Goal: Information Seeking & Learning: Learn about a topic

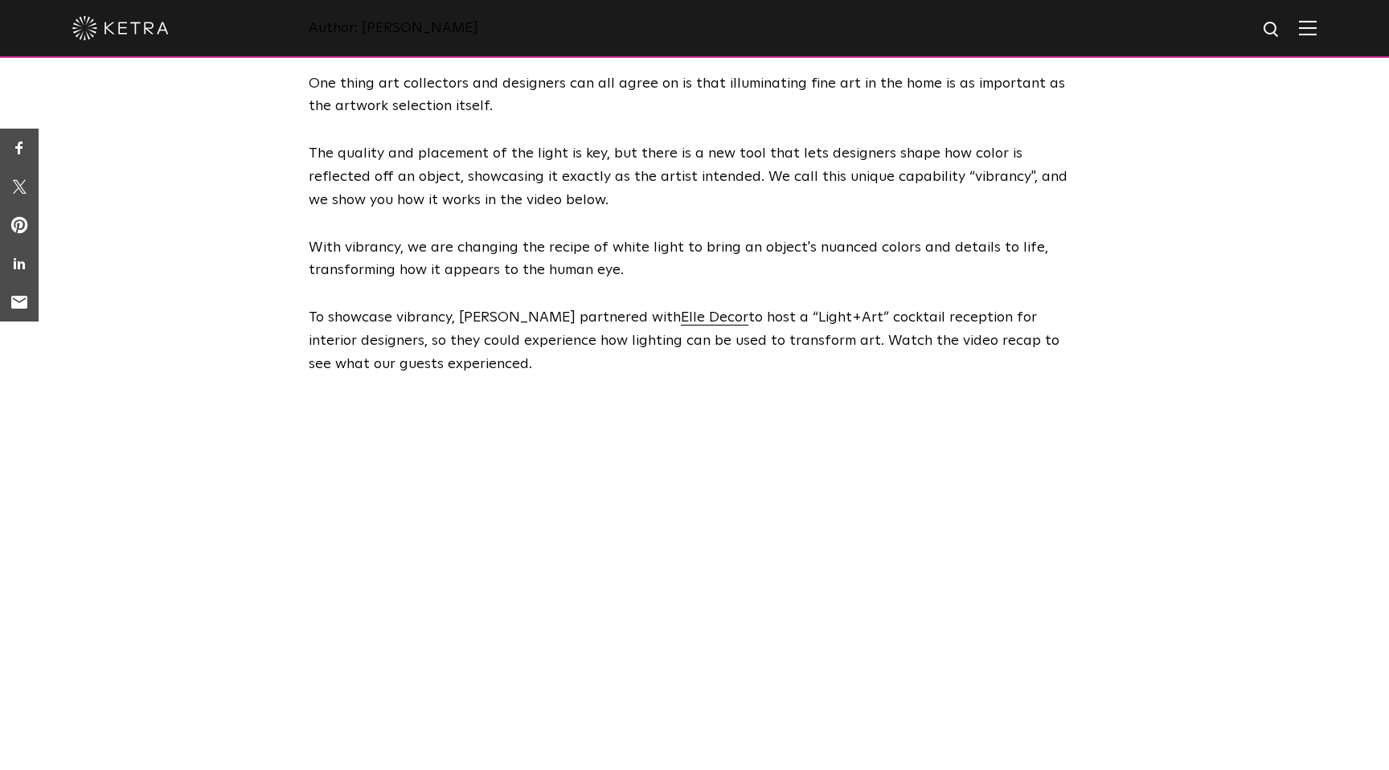
scroll to position [311, 0]
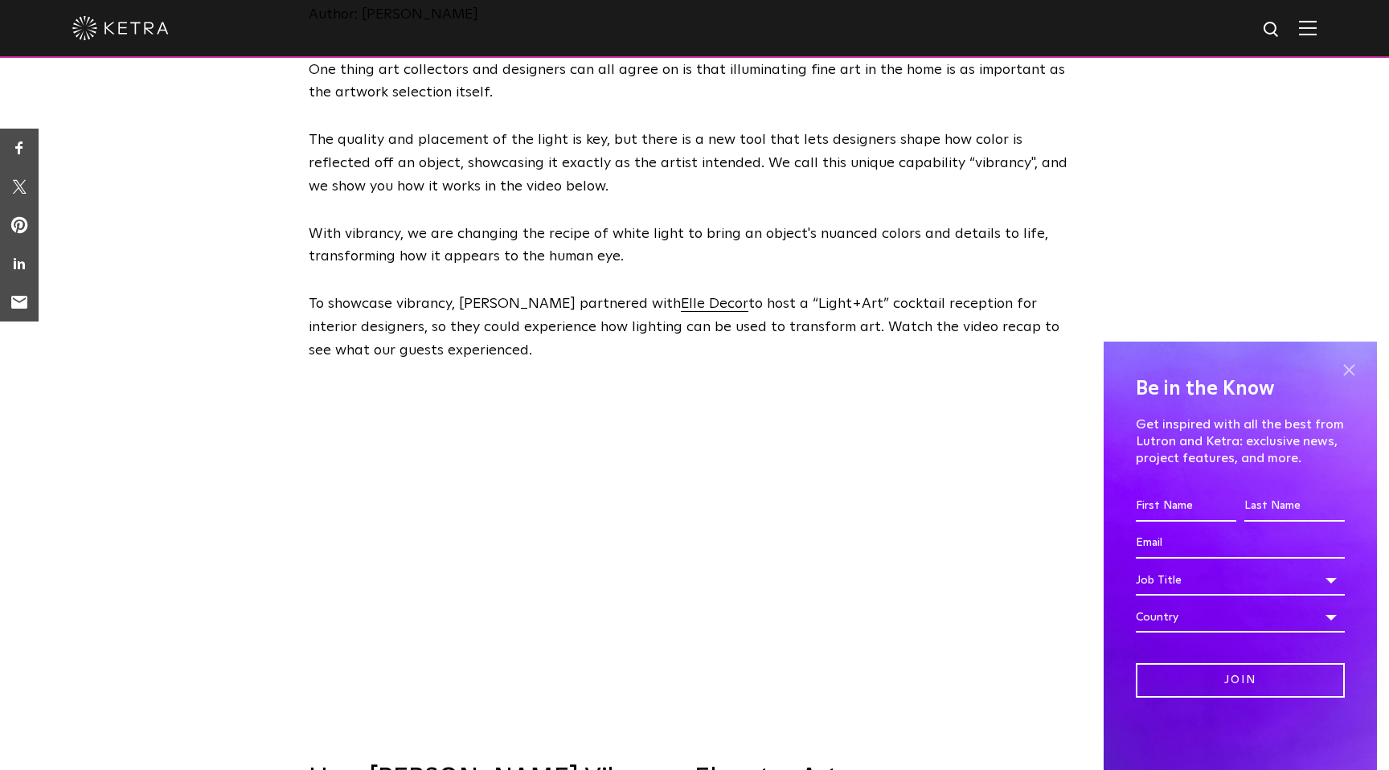
click at [1350, 366] on span at bounding box center [1349, 370] width 24 height 24
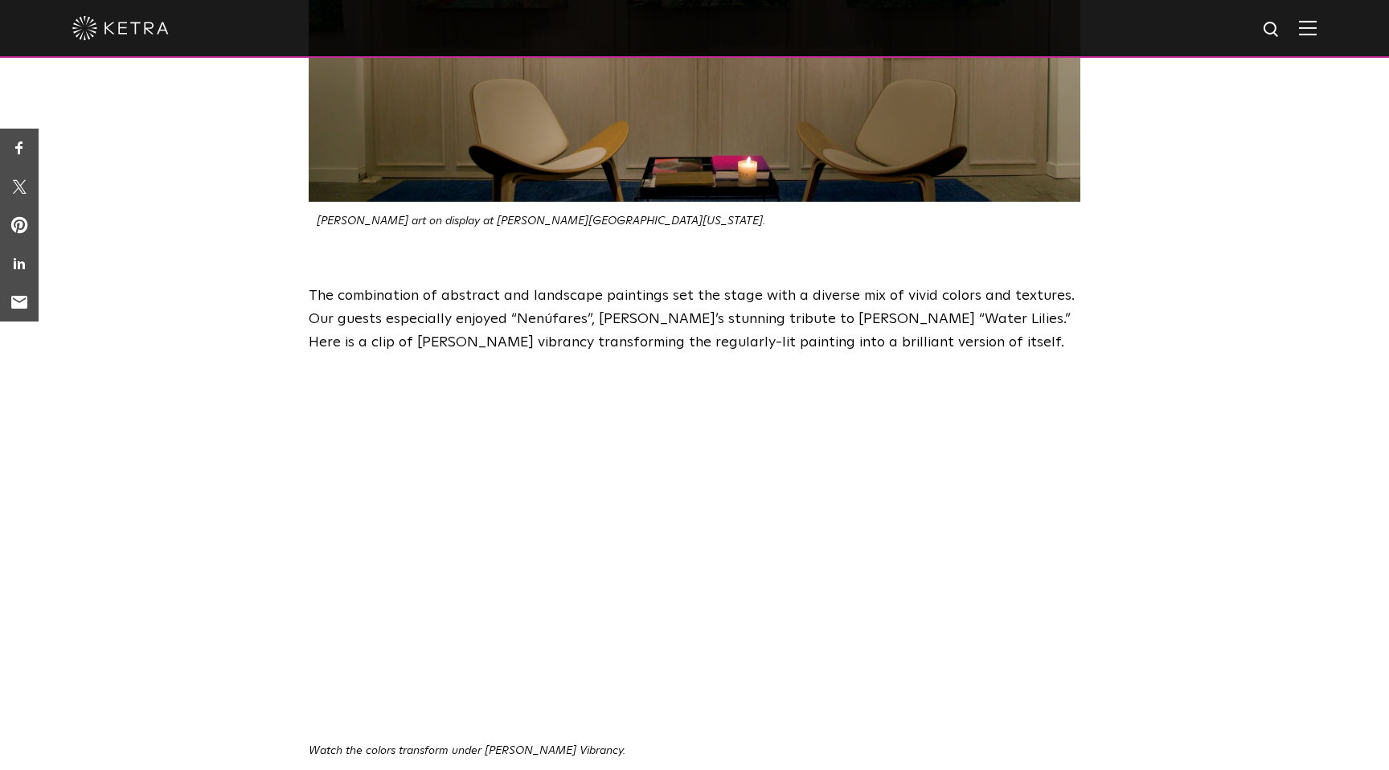
scroll to position [1467, 0]
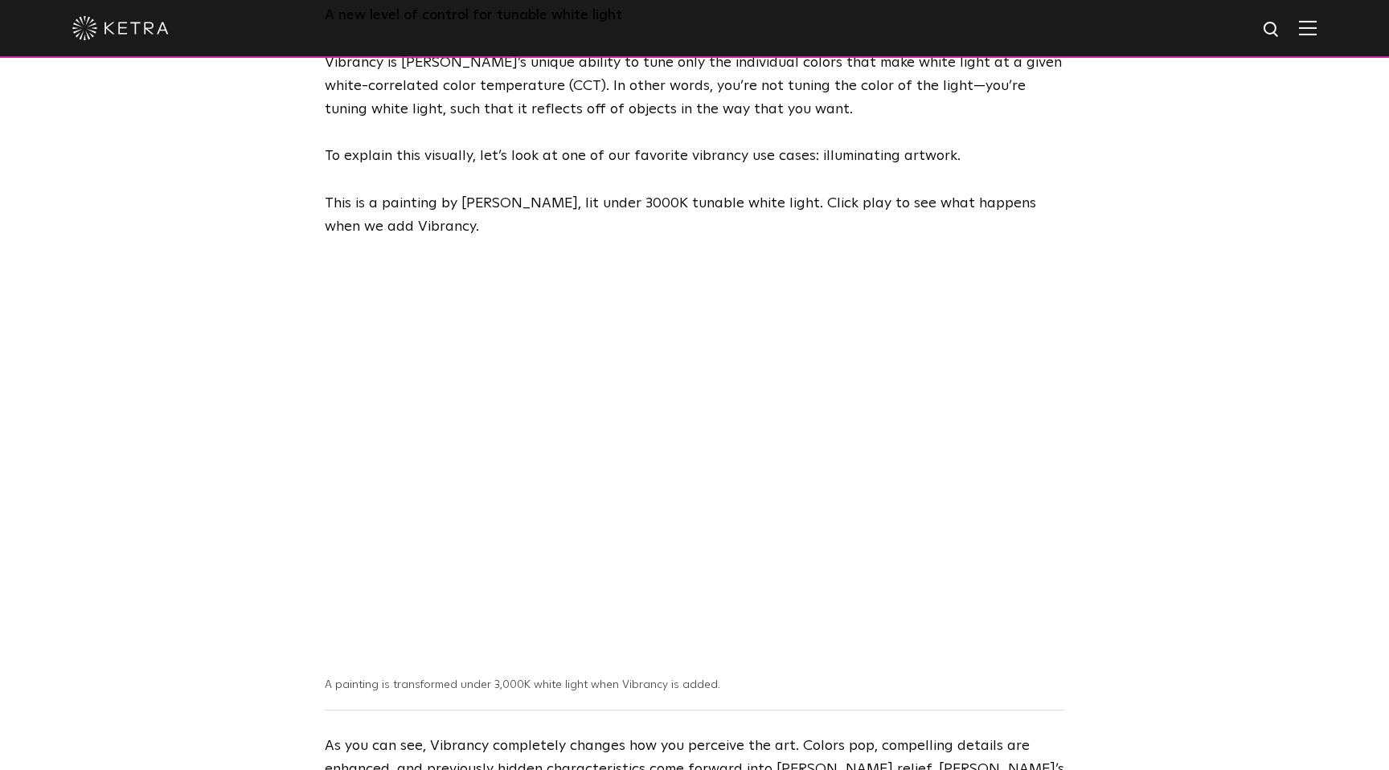
scroll to position [1162, 0]
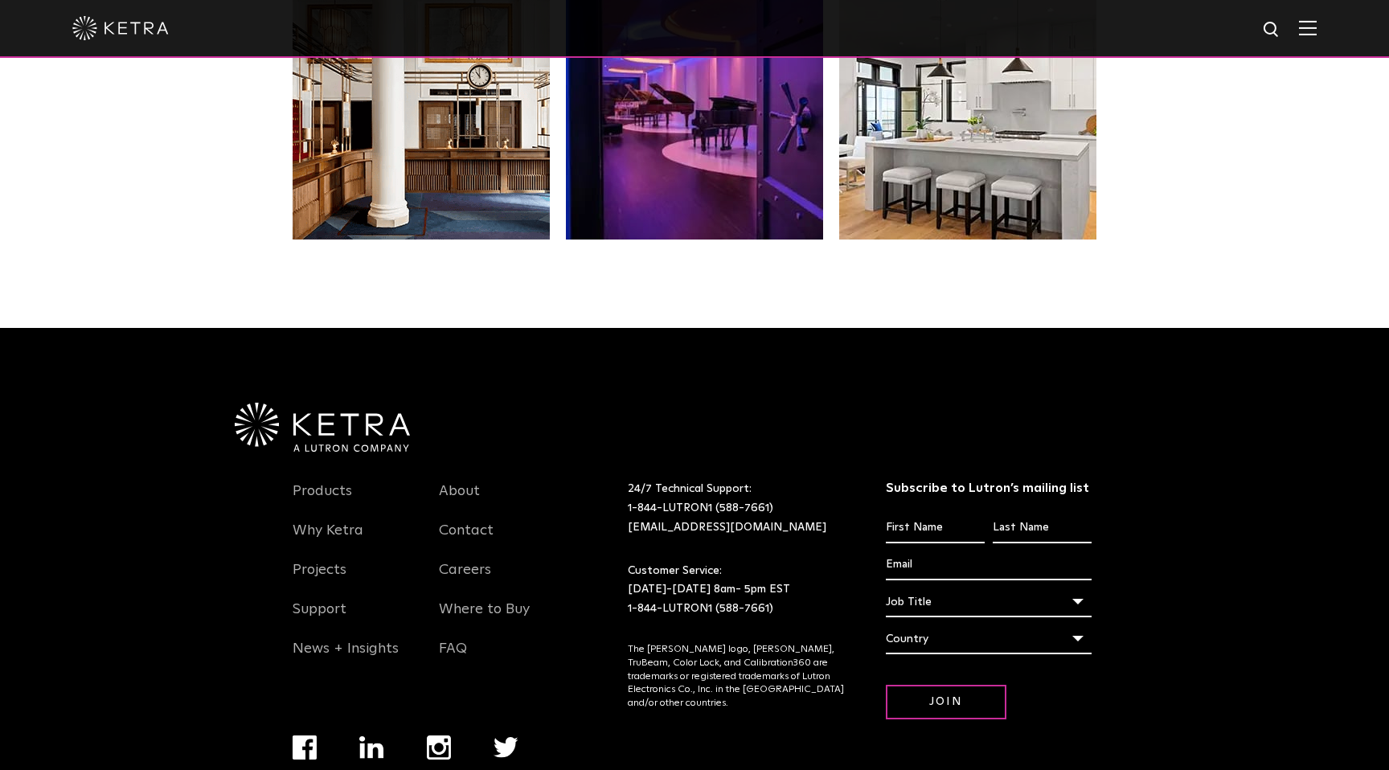
scroll to position [3301, 0]
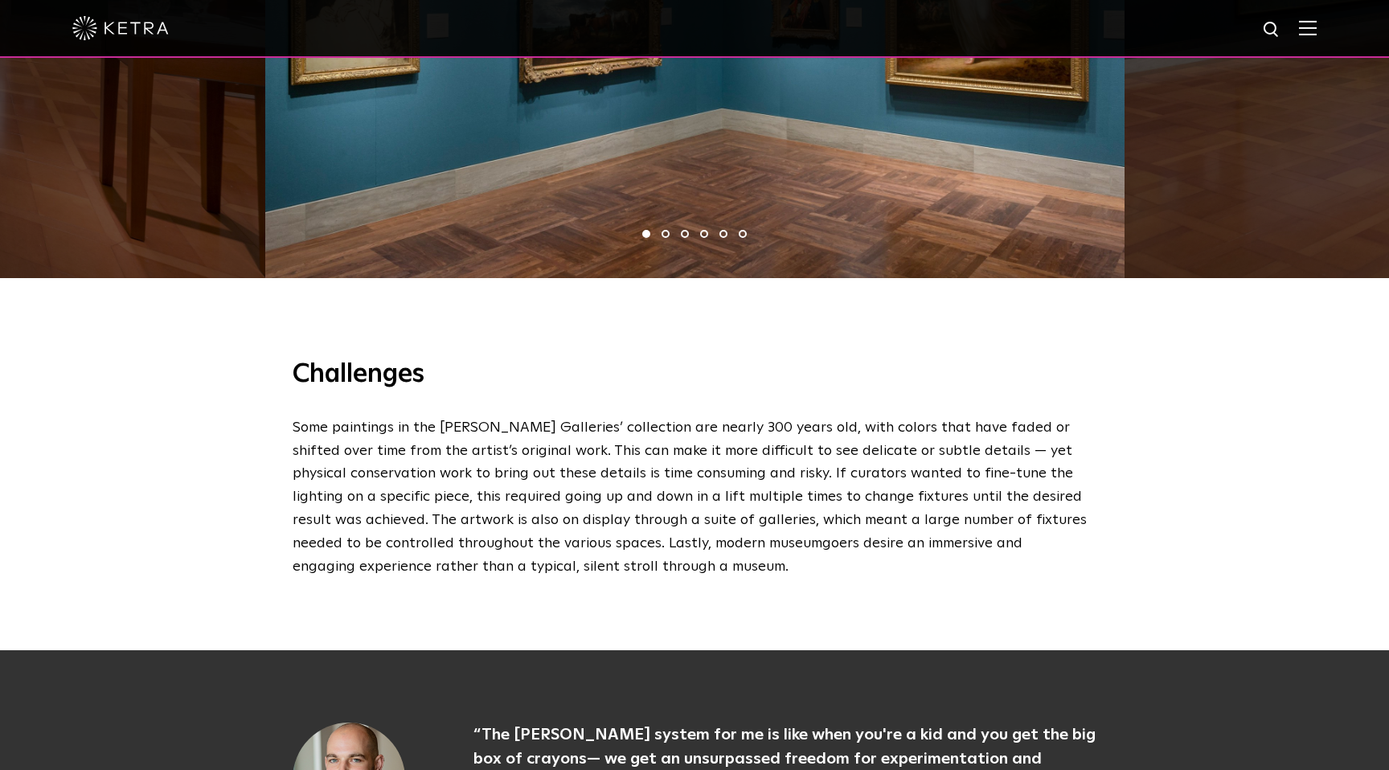
click at [650, 359] on h3 "Challenges" at bounding box center [695, 376] width 804 height 34
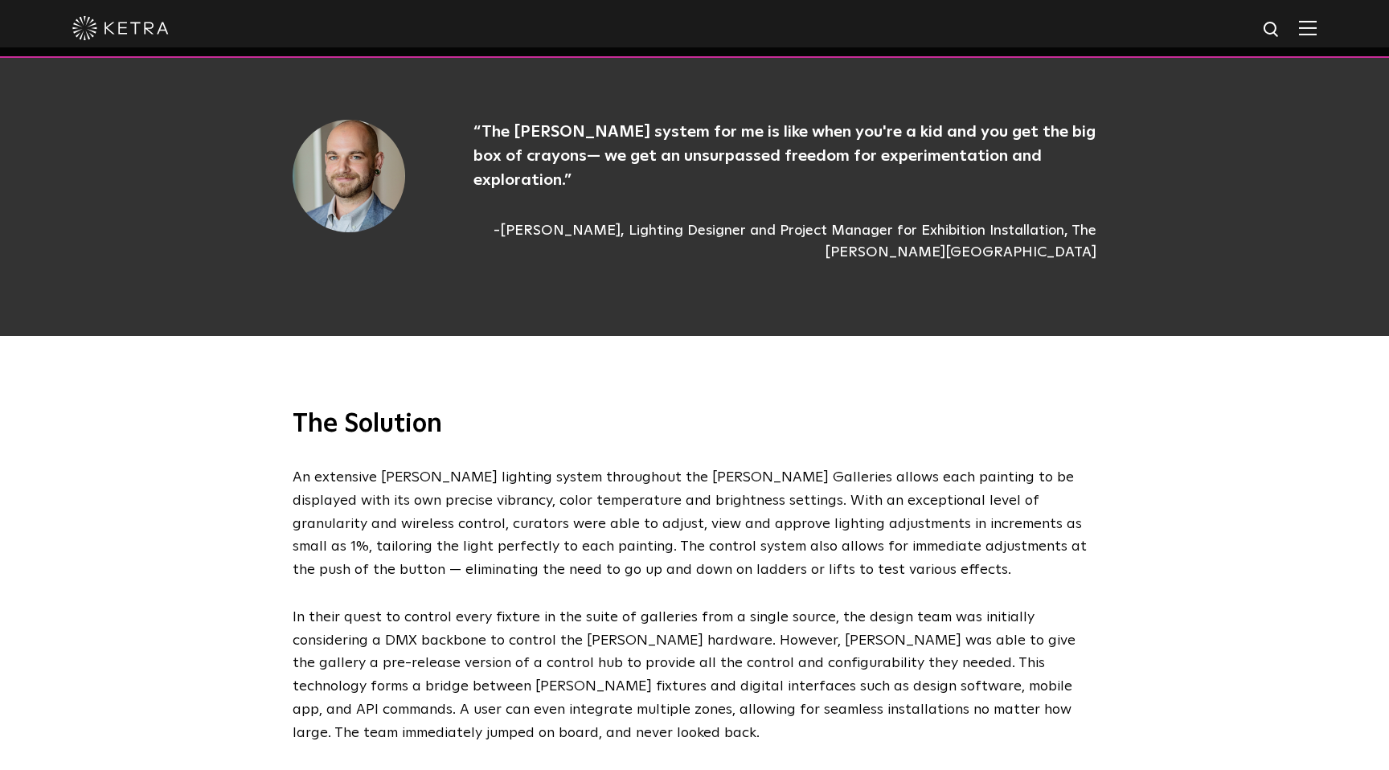
scroll to position [2186, 0]
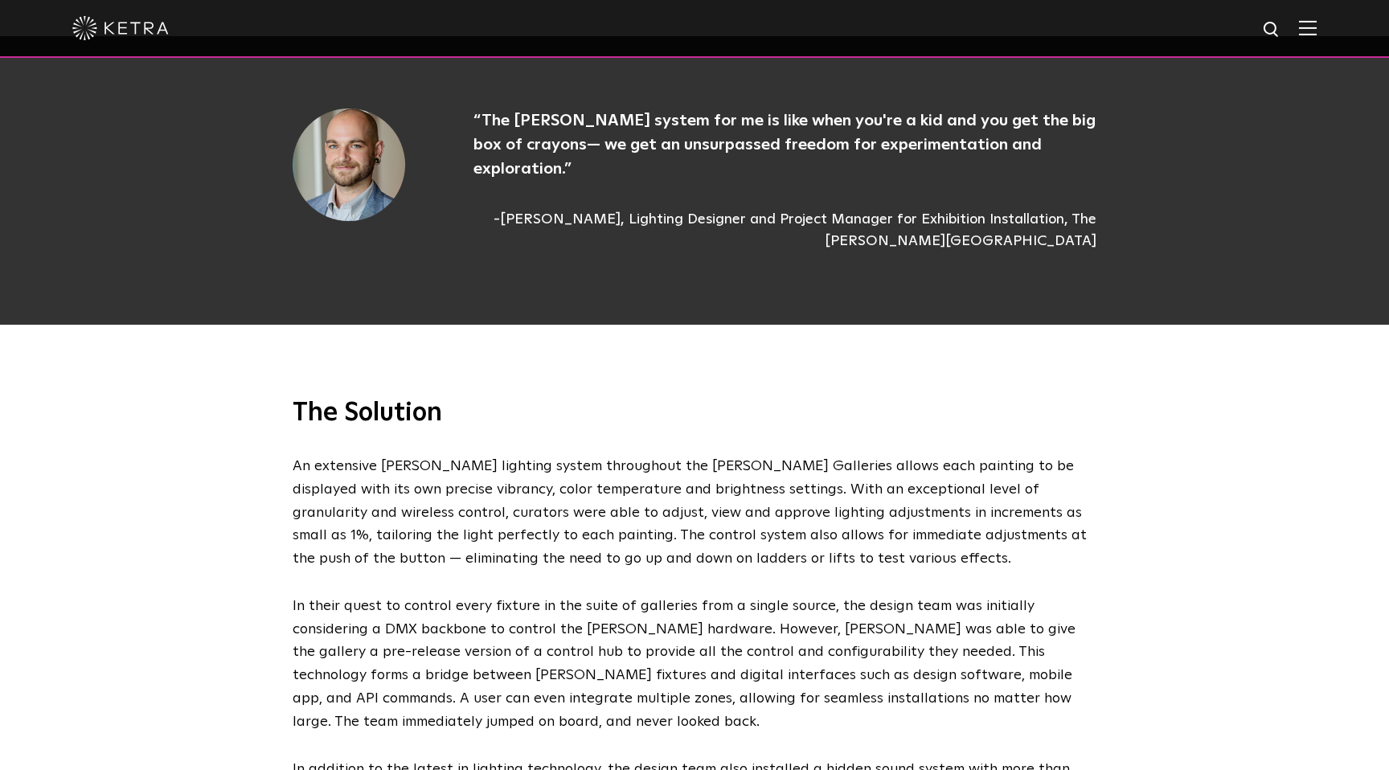
click at [649, 325] on div "The Solution An extensive Ketra lighting system throughout the Bloch Galleries …" at bounding box center [694, 588] width 1389 height 526
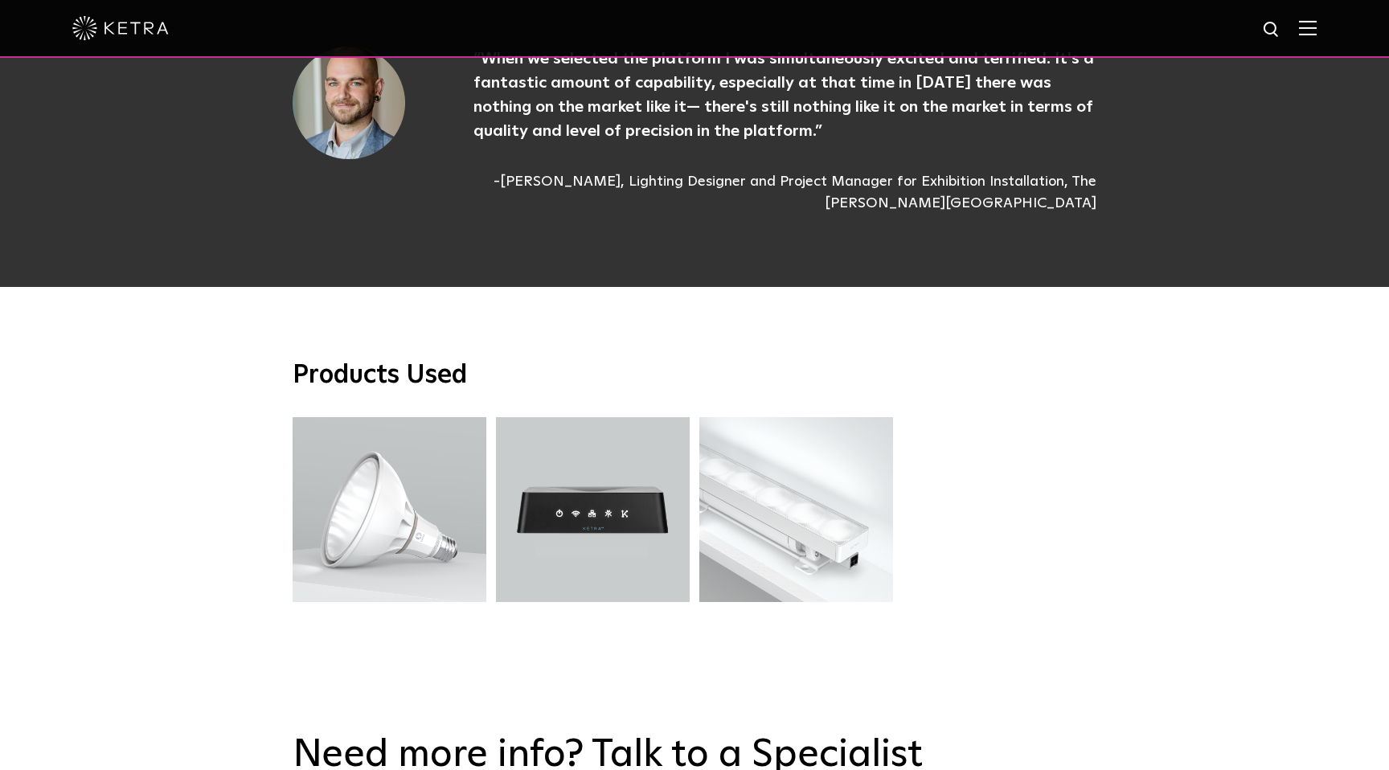
scroll to position [4482, 0]
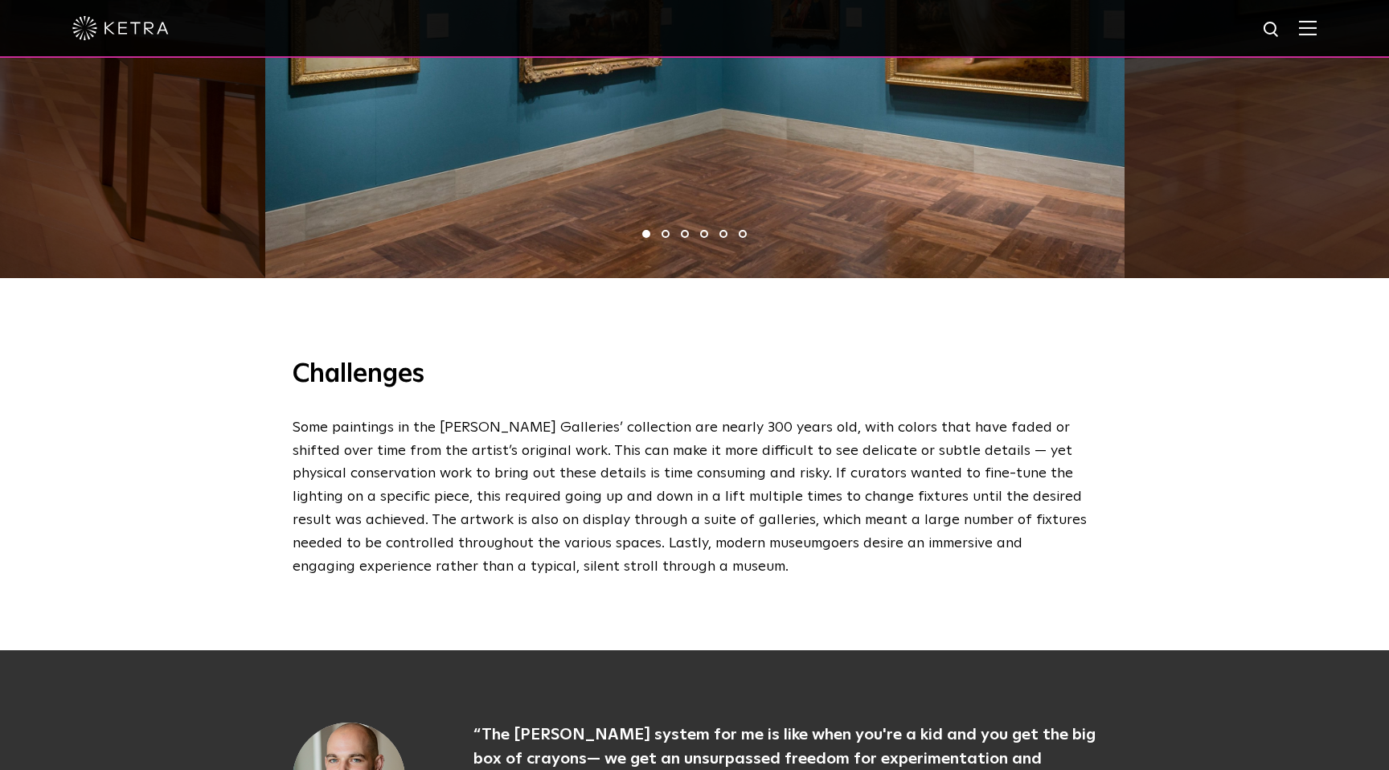
scroll to position [1571, 0]
click at [702, 311] on div "Challenges Some paintings in the [PERSON_NAME] Galleries’ collection are nearly…" at bounding box center [694, 468] width 1389 height 364
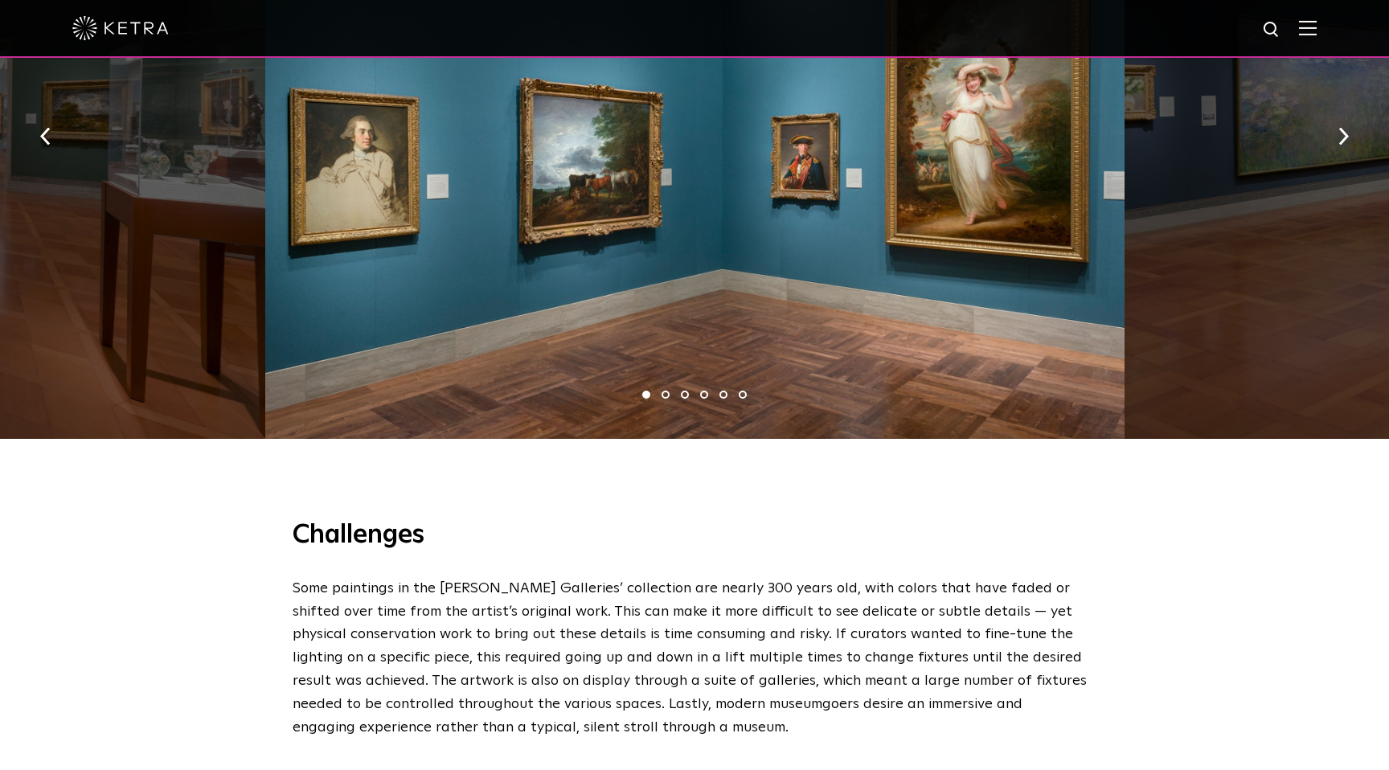
scroll to position [1384, 0]
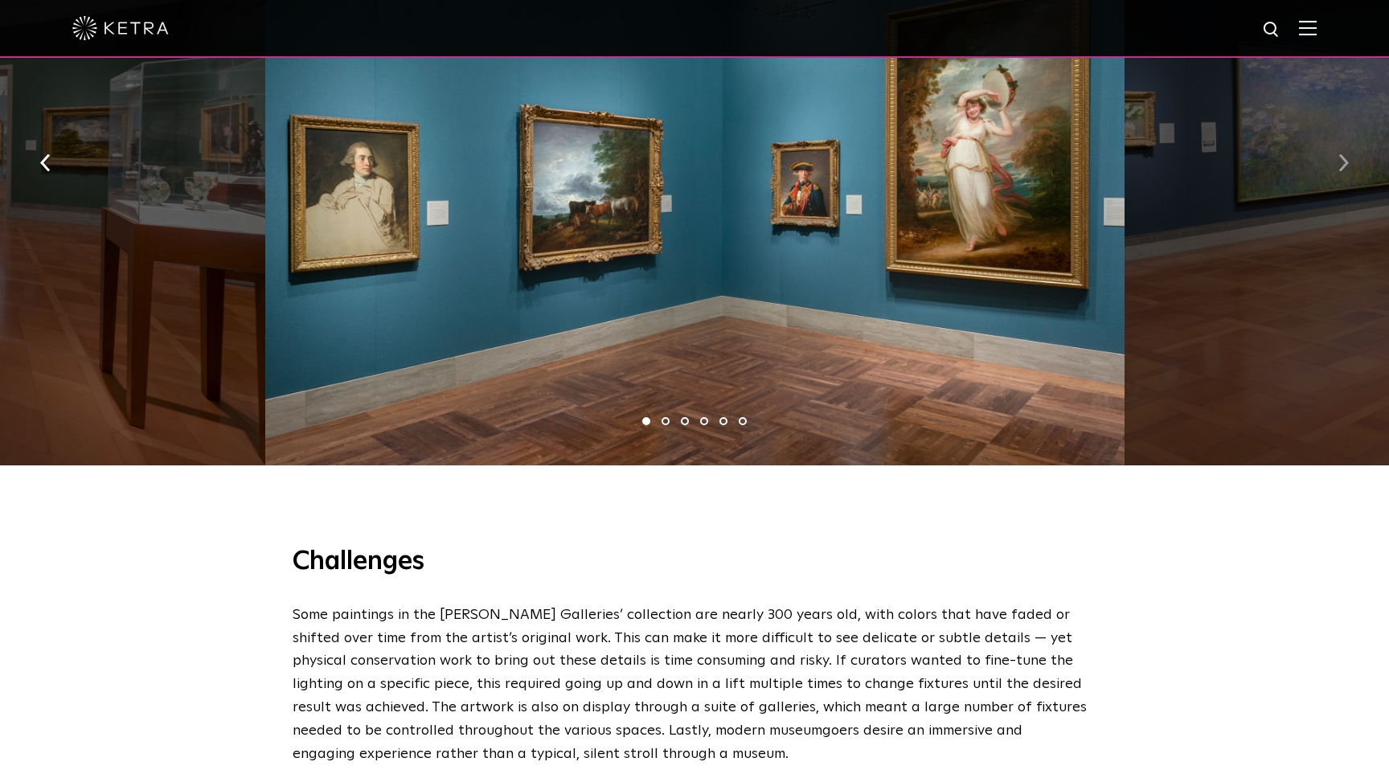
click at [1338, 134] on button "button" at bounding box center [1343, 161] width 35 height 55
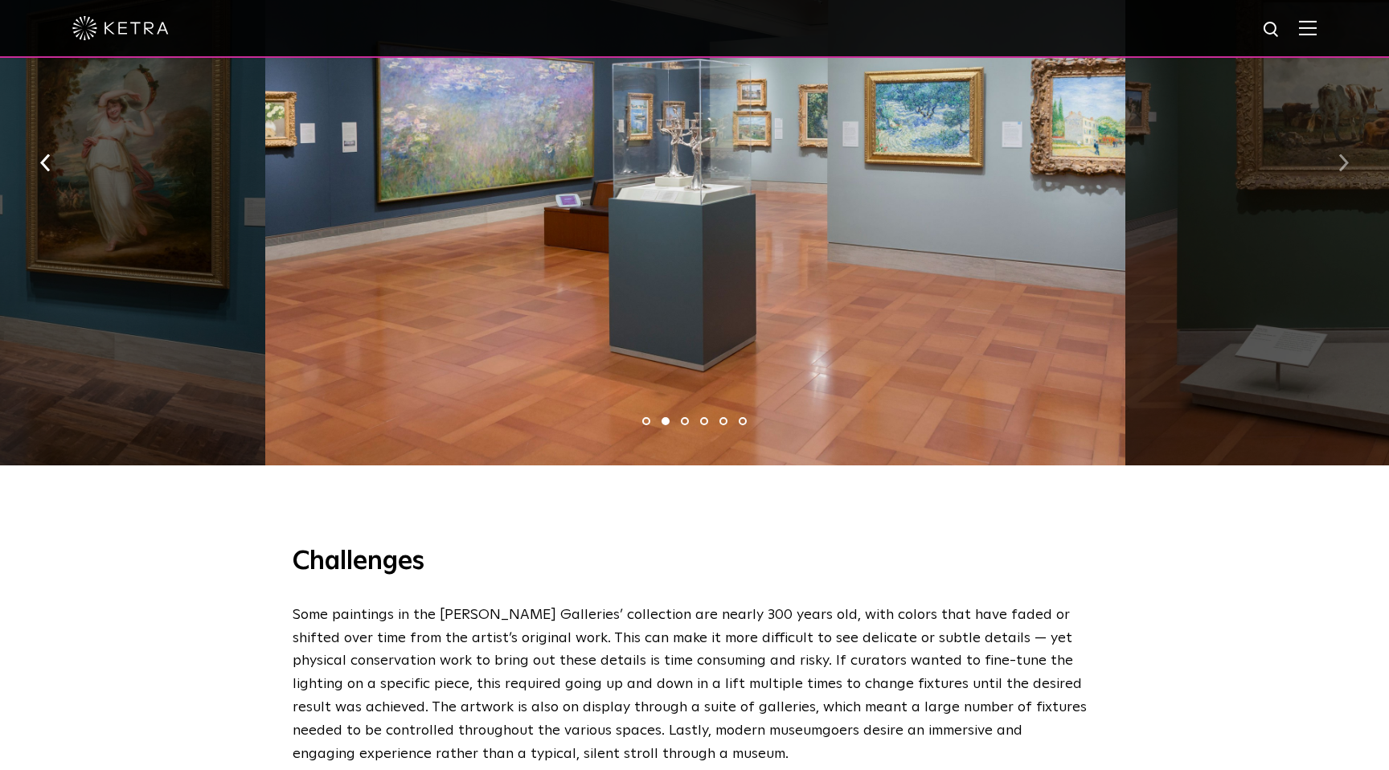
click at [1338, 134] on button "button" at bounding box center [1343, 161] width 35 height 55
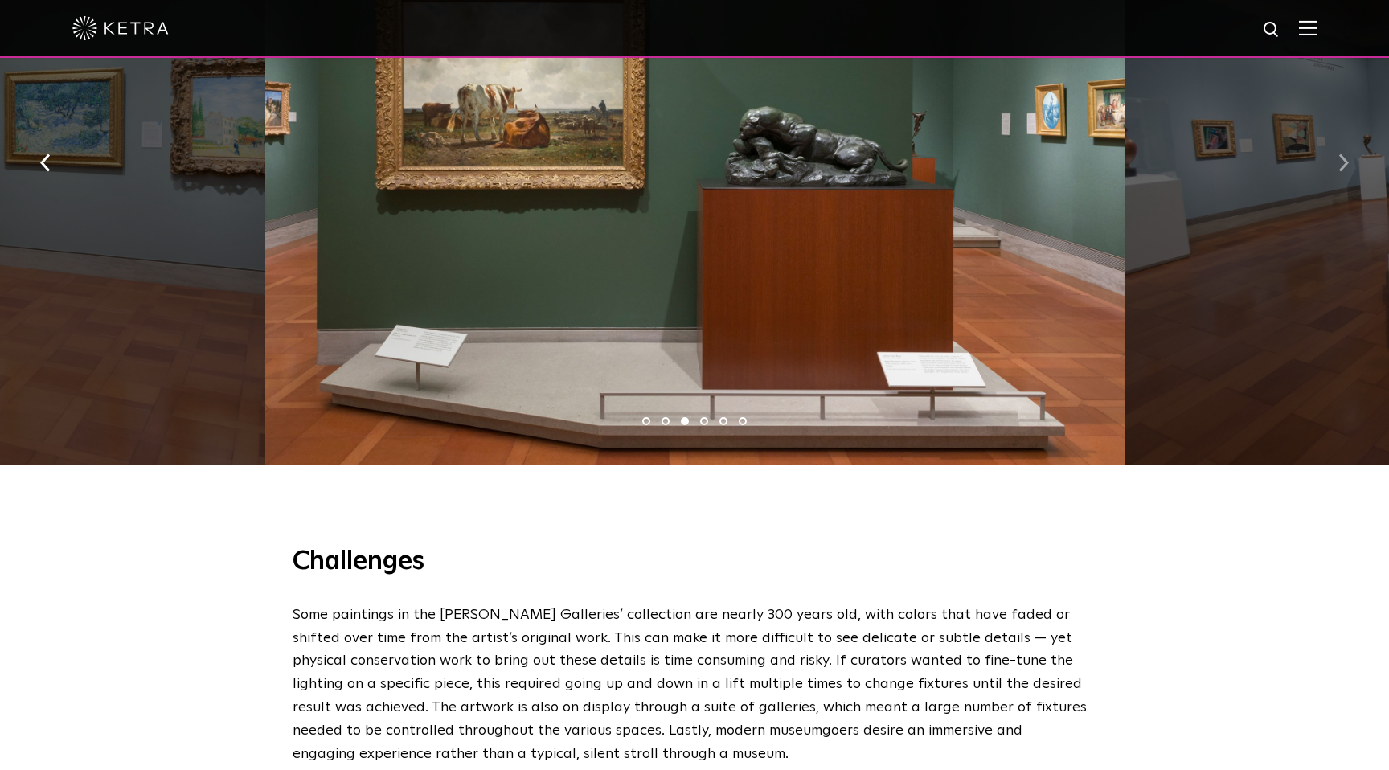
click at [1338, 135] on button "button" at bounding box center [1343, 161] width 35 height 55
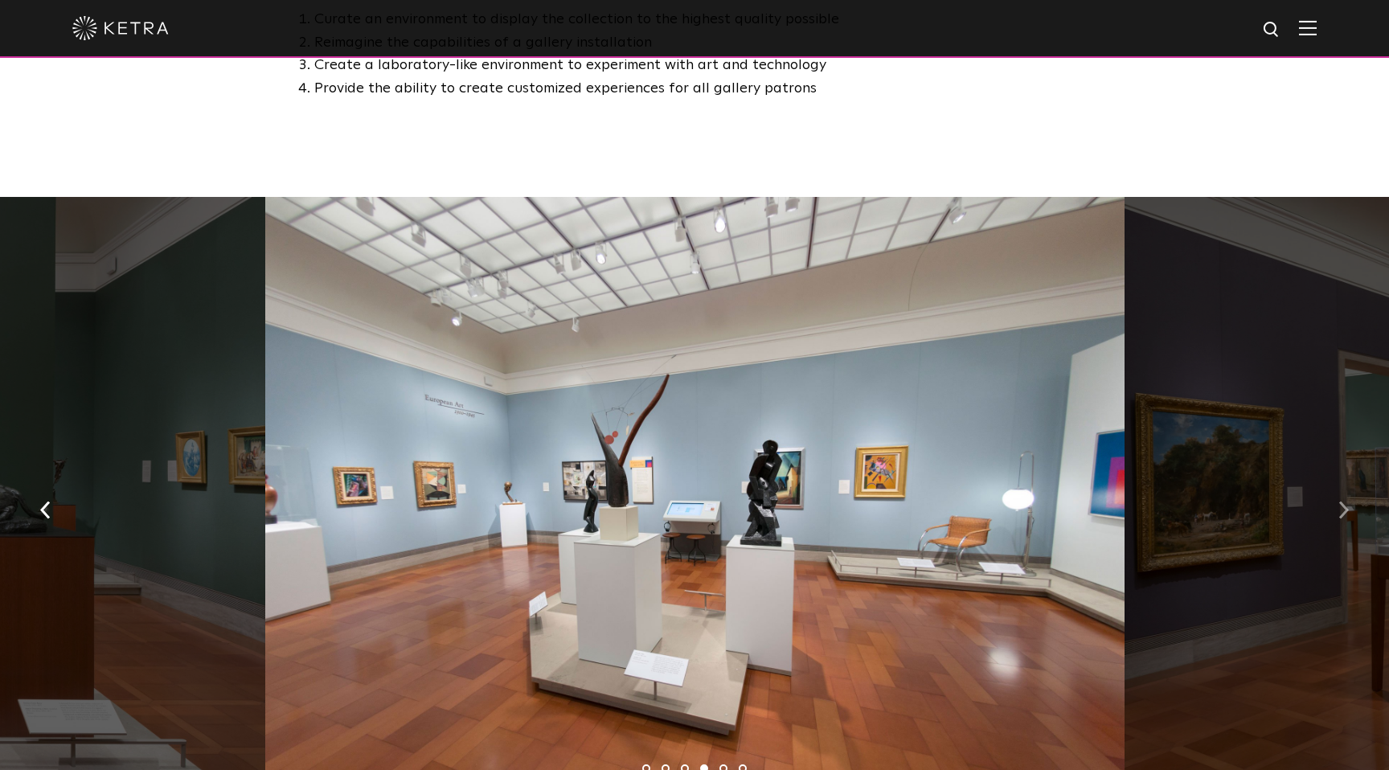
scroll to position [1033, 0]
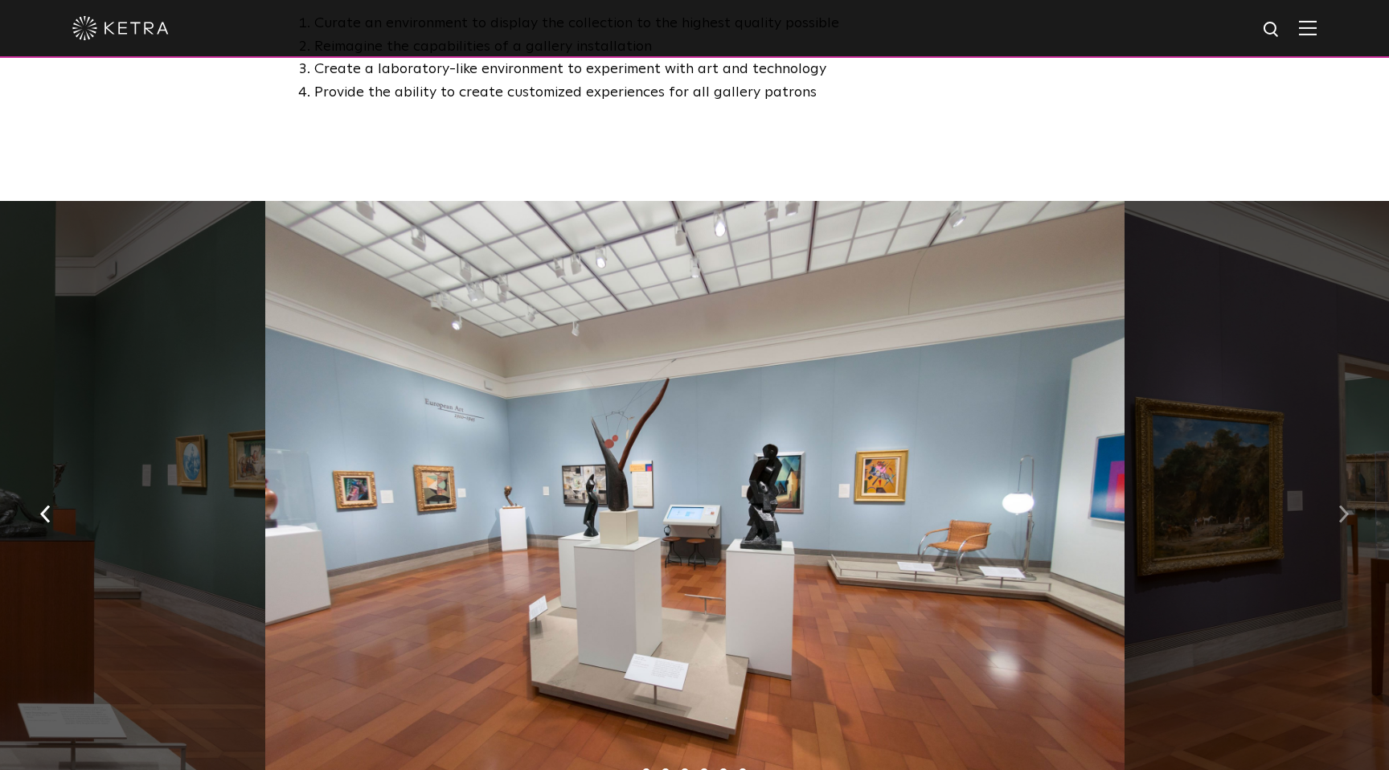
click at [1339, 506] on img "button" at bounding box center [1343, 515] width 10 height 18
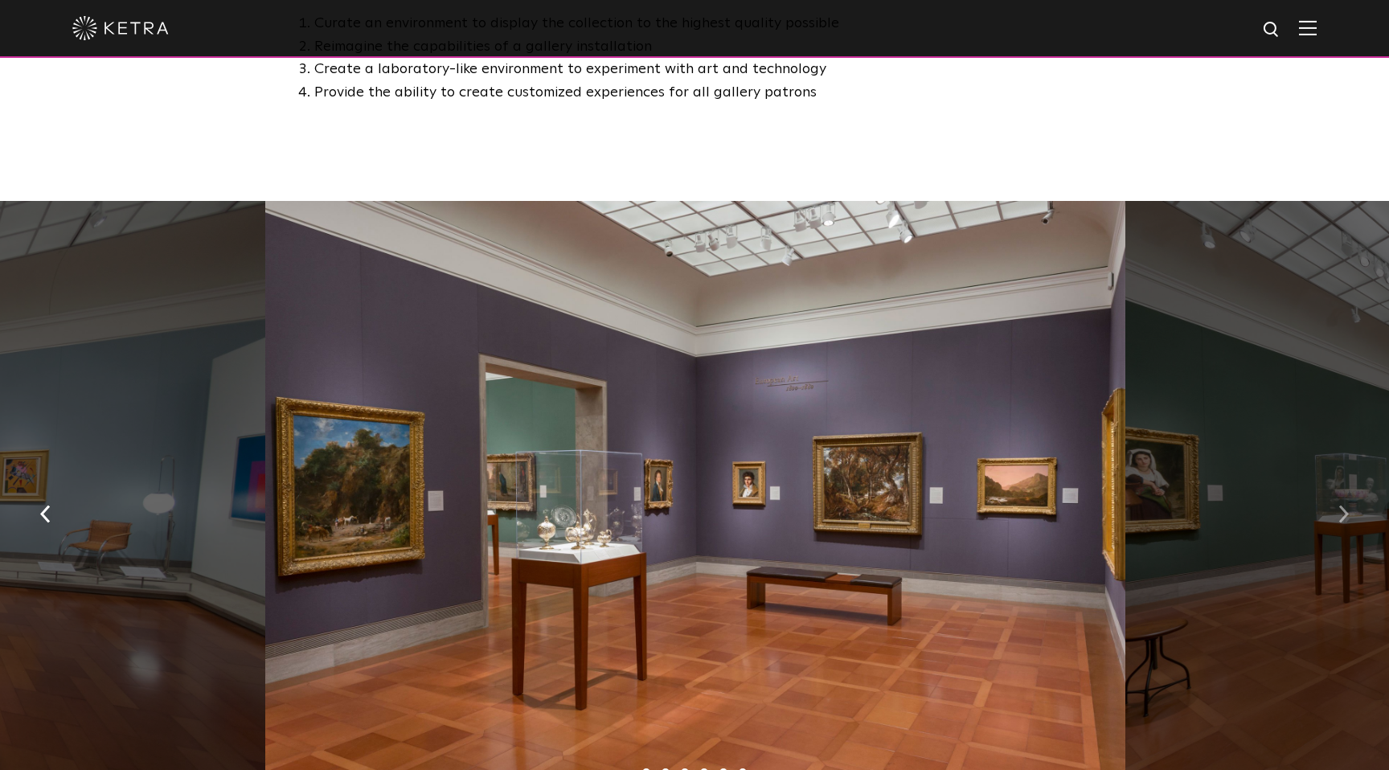
click at [1339, 506] on img "button" at bounding box center [1343, 515] width 10 height 18
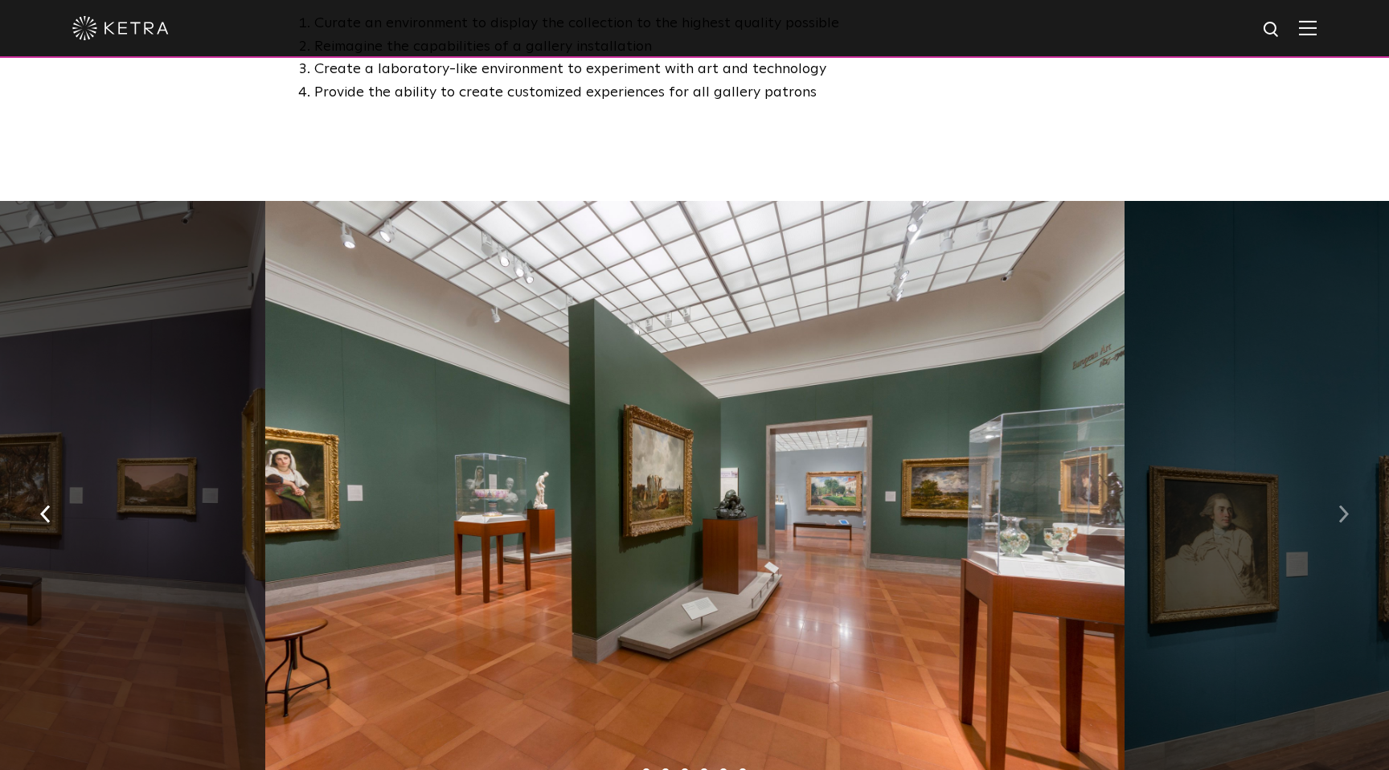
click at [1339, 506] on img "button" at bounding box center [1343, 515] width 10 height 18
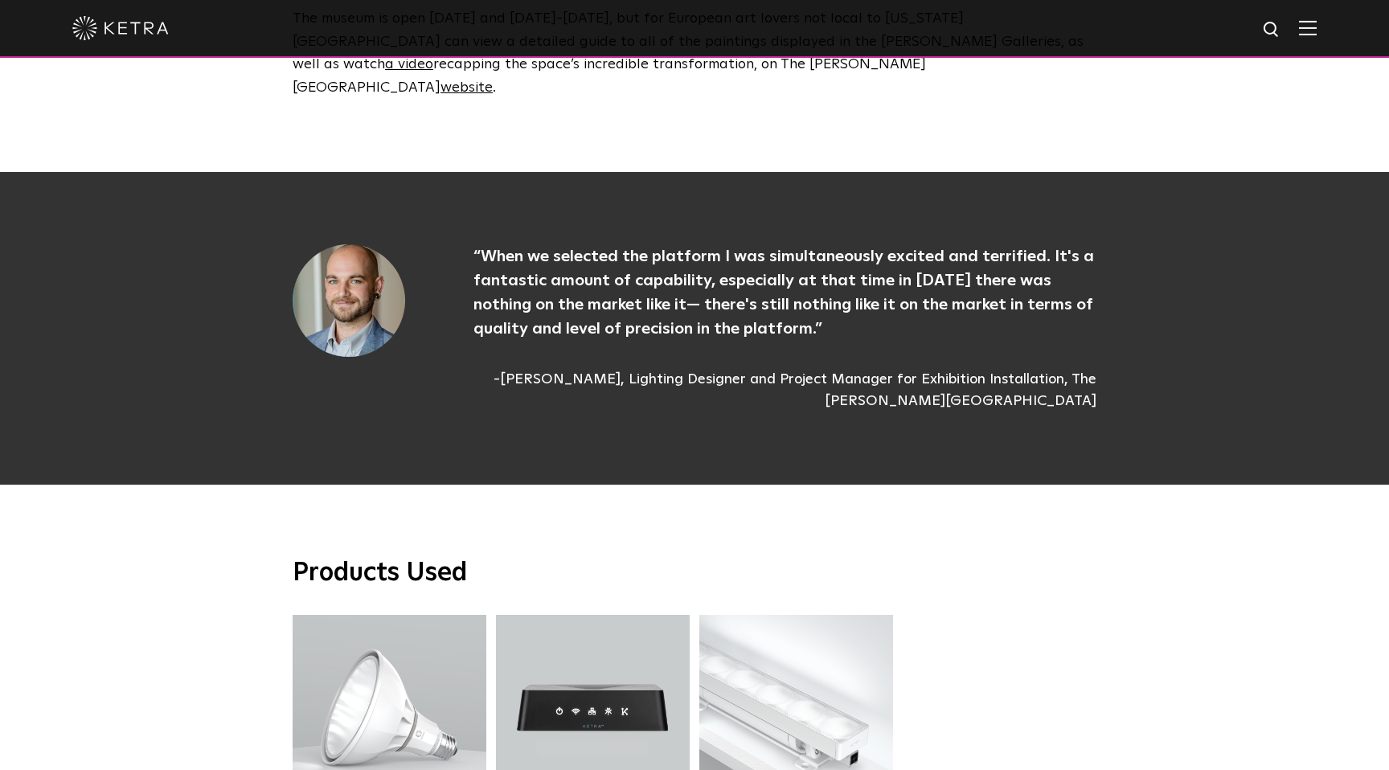
scroll to position [4087, 0]
